Goal: Task Accomplishment & Management: Use online tool/utility

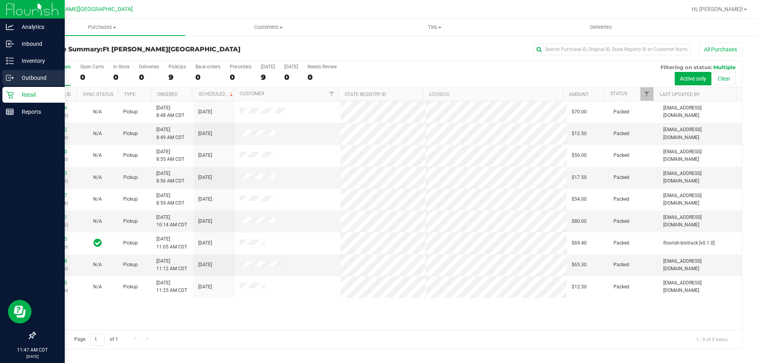
click at [21, 77] on p "Outbound" at bounding box center [37, 77] width 47 height 9
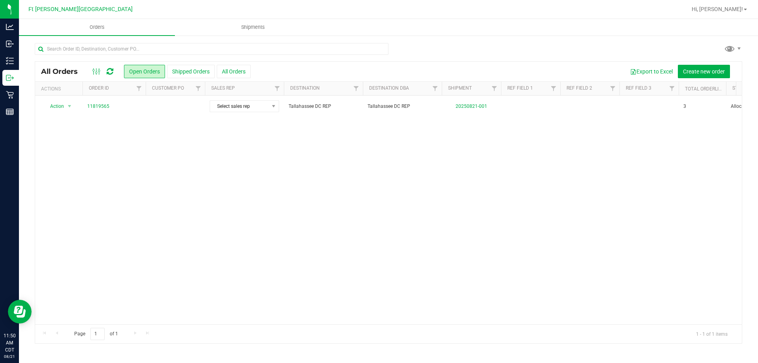
click at [162, 205] on div "Action Action Cancel order Clone order Edit order Mark as fully paid Order audi…" at bounding box center [388, 210] width 707 height 229
click at [250, 23] on uib-tab-heading "Shipments" at bounding box center [252, 27] width 155 height 16
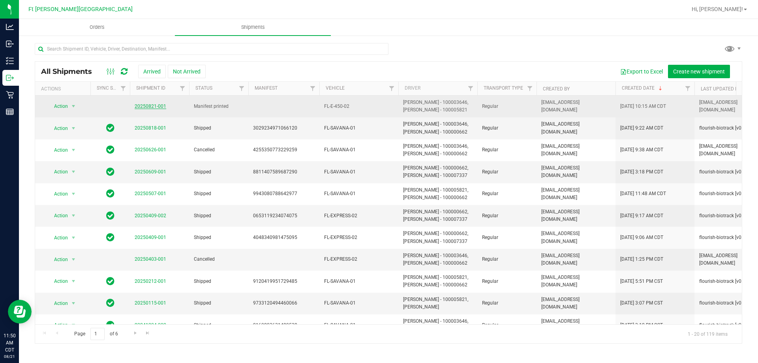
click at [148, 106] on link "20250821-001" at bounding box center [151, 106] width 32 height 6
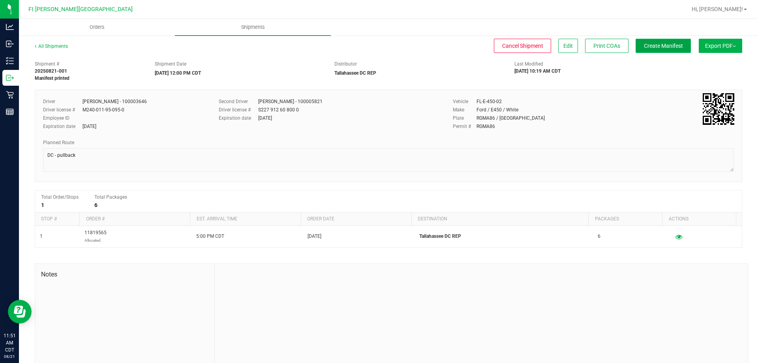
click at [663, 45] on span "Create Manifest" at bounding box center [663, 46] width 39 height 6
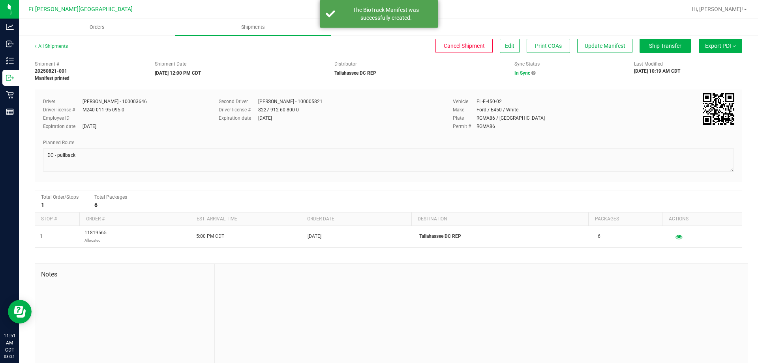
click at [717, 43] on button "Export PDF" at bounding box center [720, 46] width 43 height 14
click at [696, 64] on span "Manifest by Package ID" at bounding box center [709, 63] width 50 height 6
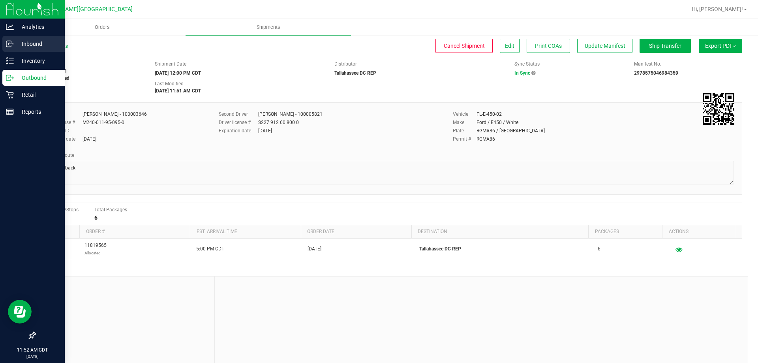
click at [18, 48] on p "Inbound" at bounding box center [37, 43] width 47 height 9
